Goal: Information Seeking & Learning: Learn about a topic

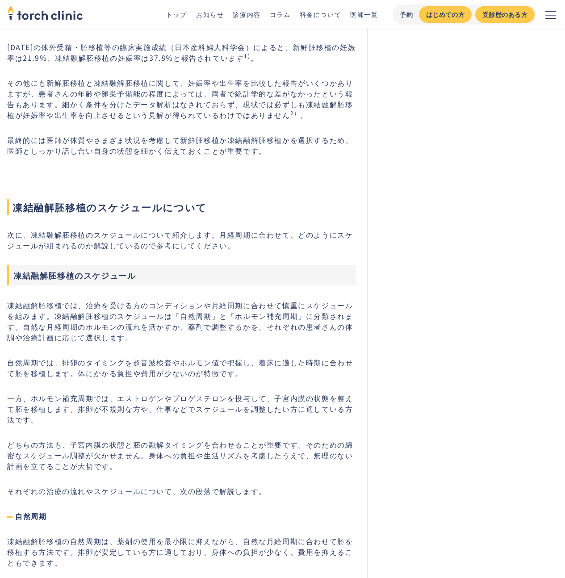
scroll to position [1267, 0]
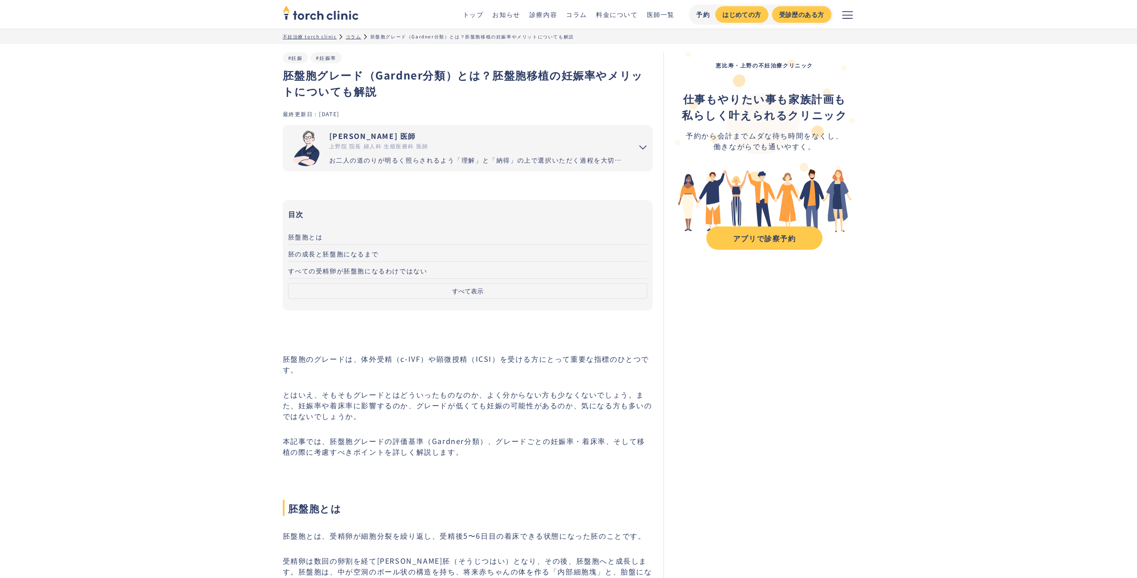
scroll to position [3962, 0]
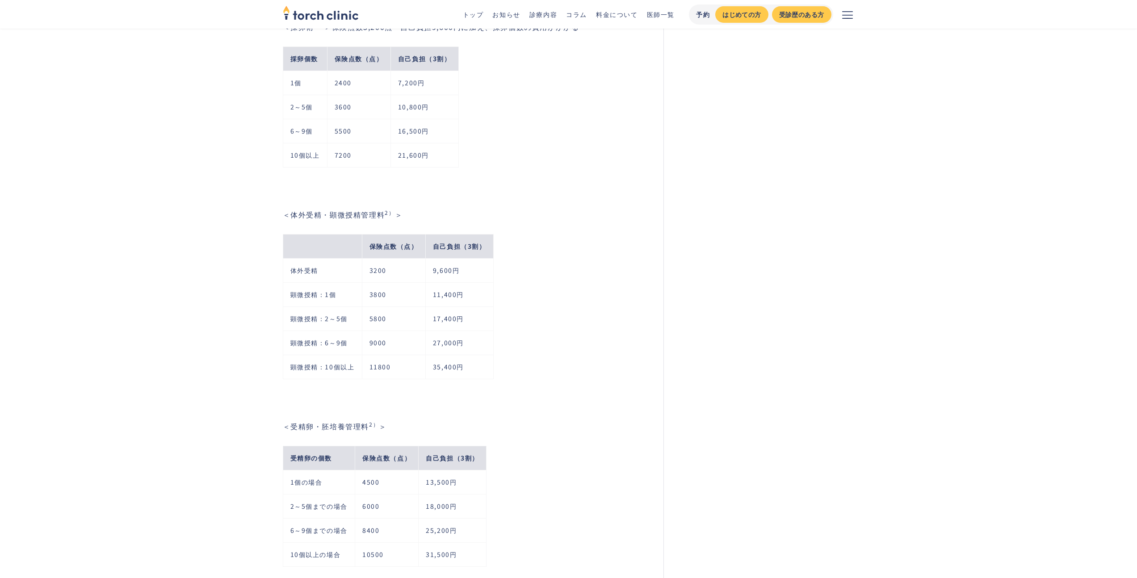
scroll to position [927, 0]
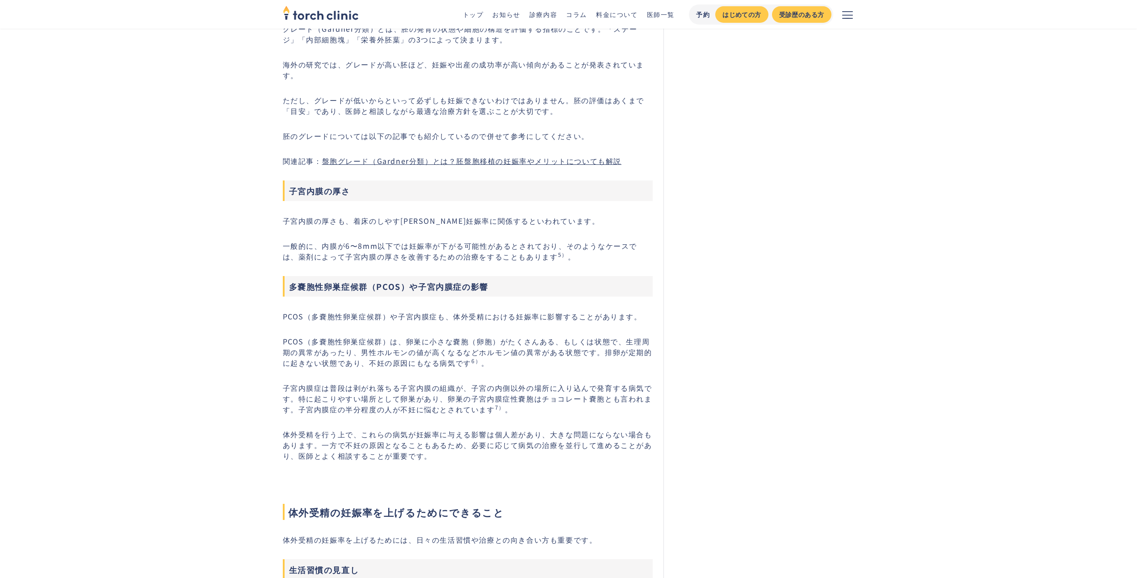
scroll to position [3253, 0]
